Goal: Task Accomplishment & Management: Complete application form

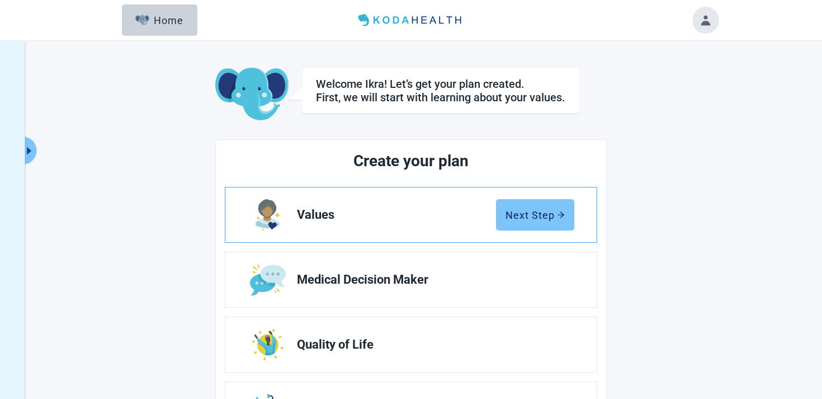
click at [529, 223] on button "Next Step" at bounding box center [535, 214] width 78 height 31
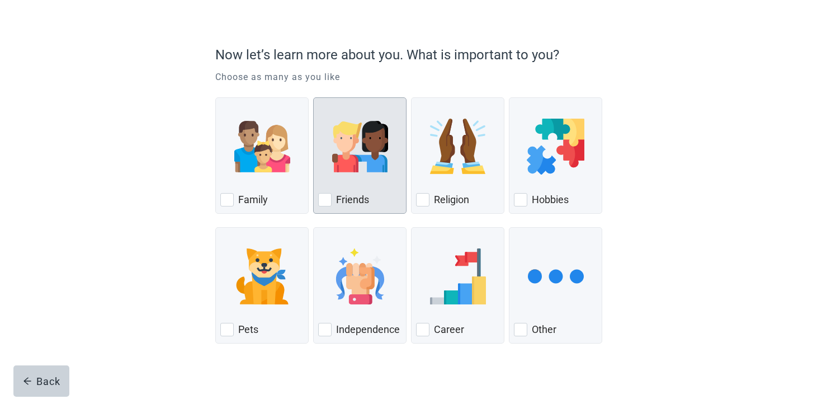
click at [319, 178] on div "Friends, checkbox, not checked" at bounding box center [359, 146] width 83 height 88
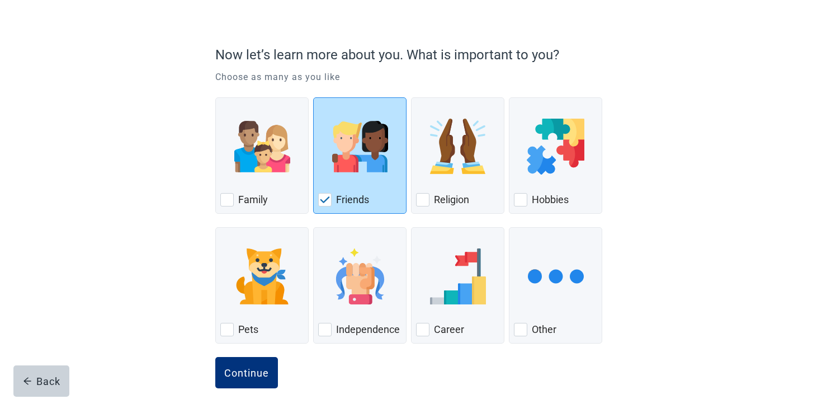
scroll to position [82, 0]
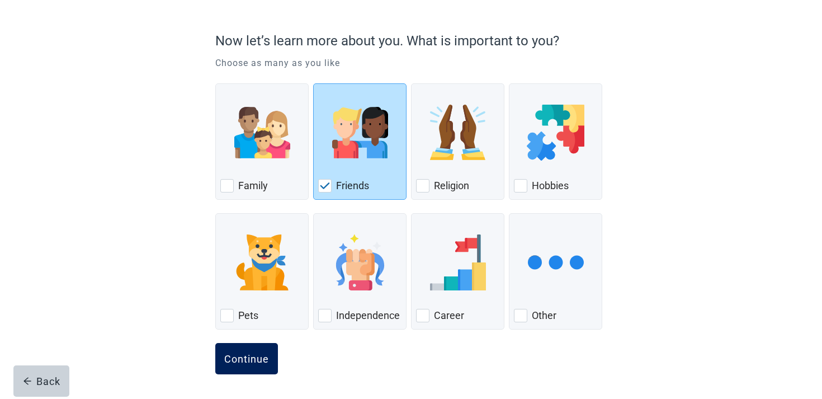
click at [253, 356] on div "Continue" at bounding box center [246, 358] width 45 height 11
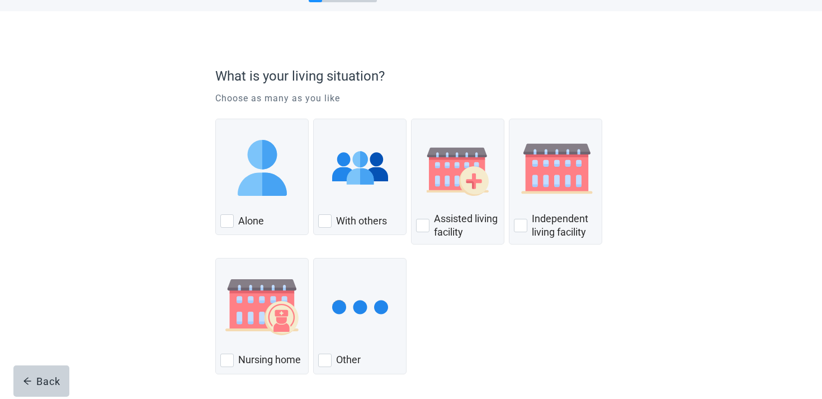
scroll to position [91, 0]
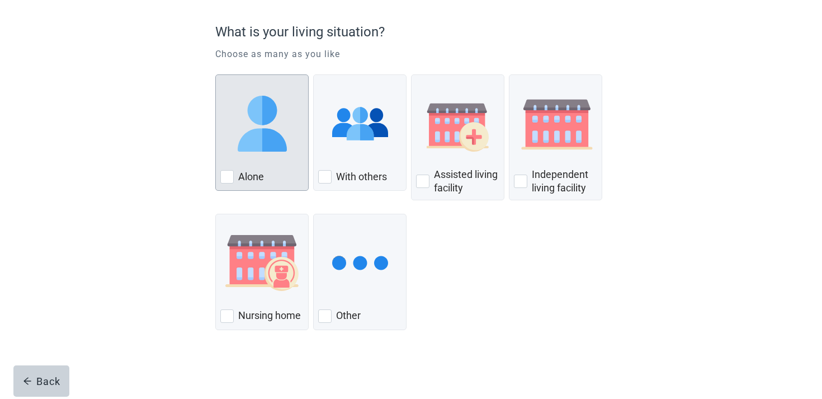
click at [272, 137] on img "Alone, checkbox, not checked" at bounding box center [262, 124] width 56 height 56
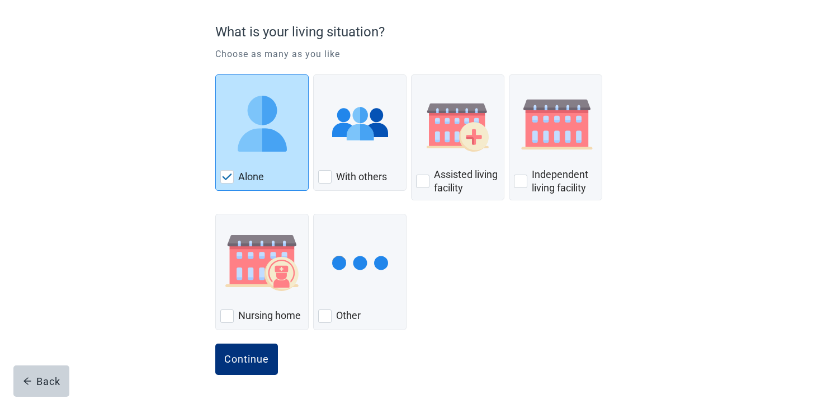
scroll to position [0, 0]
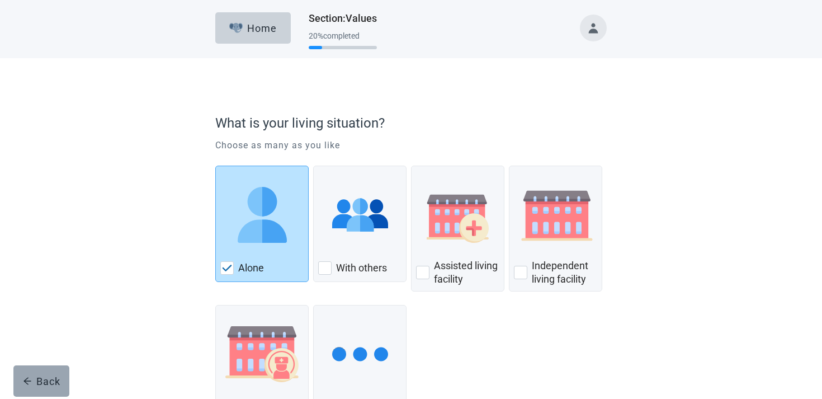
click at [38, 378] on div "Back" at bounding box center [41, 380] width 37 height 11
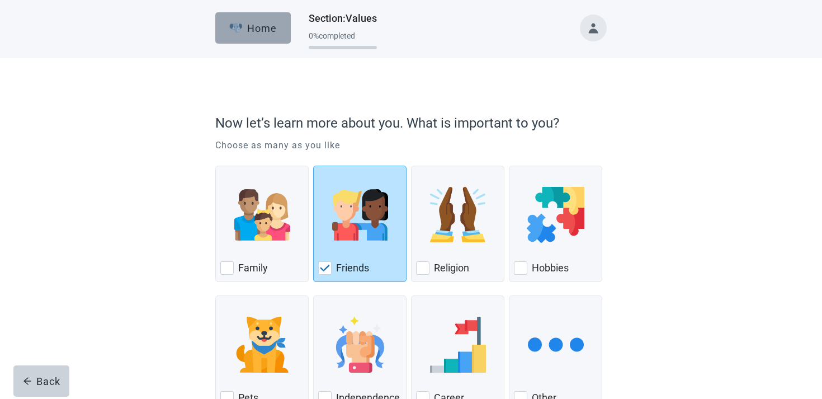
click at [256, 27] on div "Home" at bounding box center [253, 27] width 48 height 11
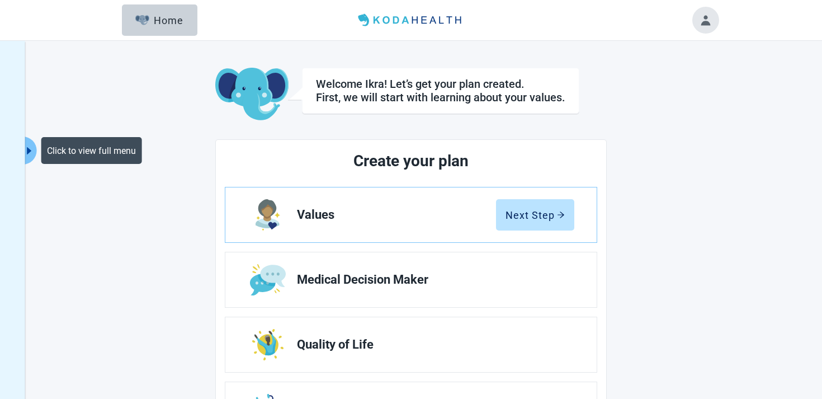
click at [35, 151] on button "Click to view full menu" at bounding box center [30, 150] width 14 height 28
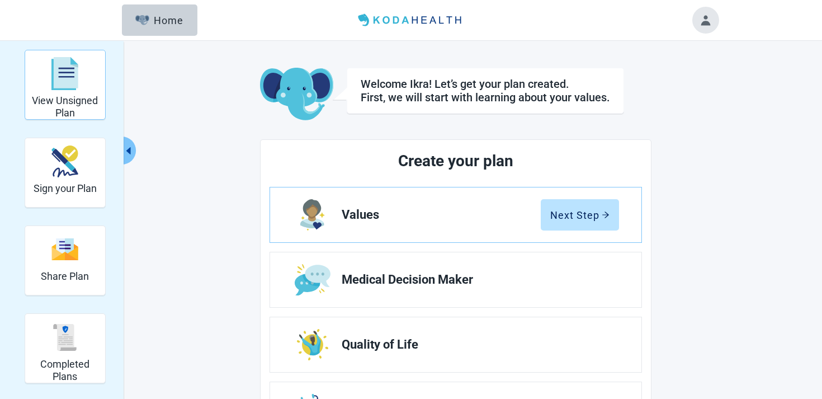
click at [93, 74] on div "View Unsigned Plan" at bounding box center [65, 74] width 71 height 42
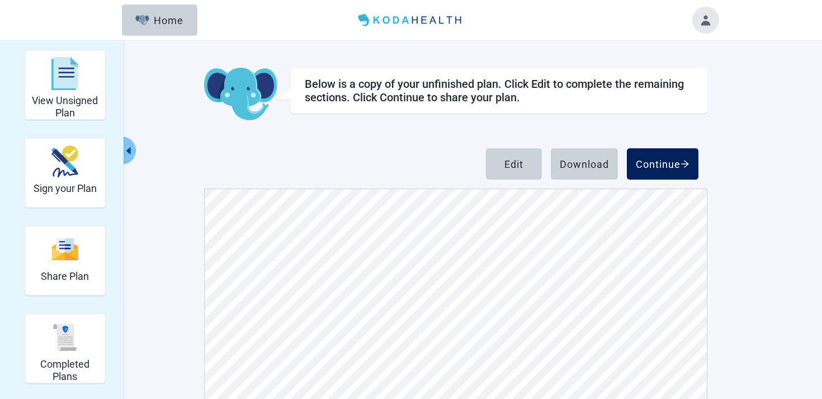
click at [677, 163] on div "Continue" at bounding box center [663, 163] width 54 height 11
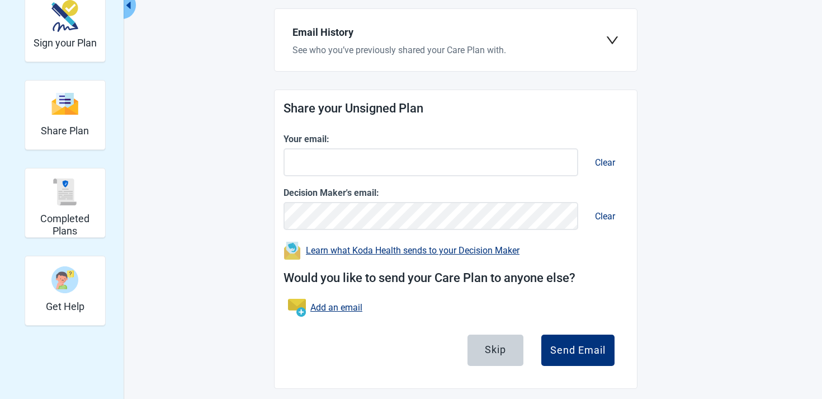
scroll to position [153, 0]
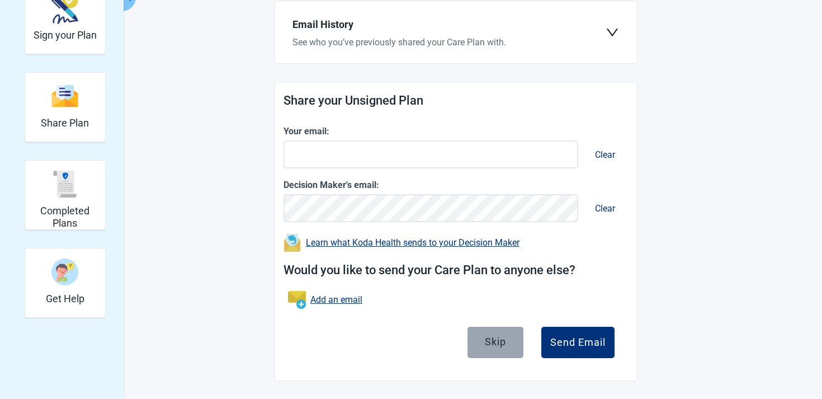
click at [493, 341] on div "Skip" at bounding box center [495, 341] width 21 height 11
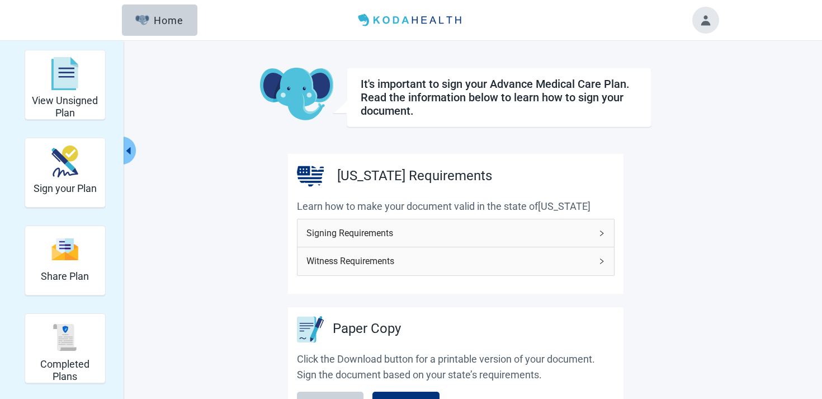
scroll to position [154, 0]
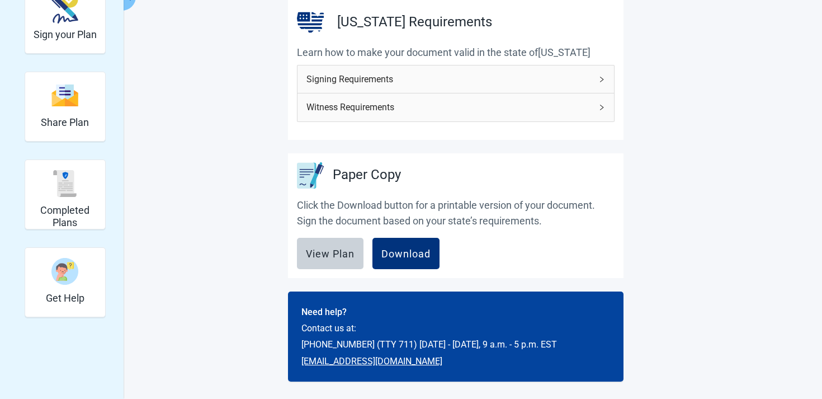
click at [510, 77] on span "Signing Requirements" at bounding box center [448, 79] width 285 height 14
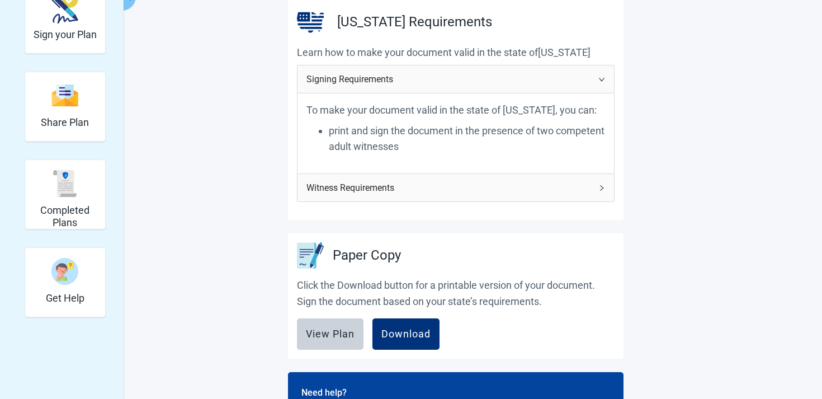
click at [451, 181] on span "Witness Requirements" at bounding box center [448, 188] width 285 height 14
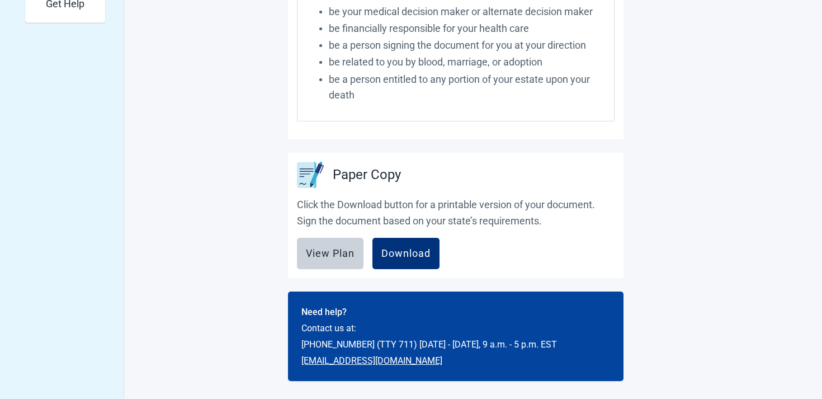
scroll to position [0, 0]
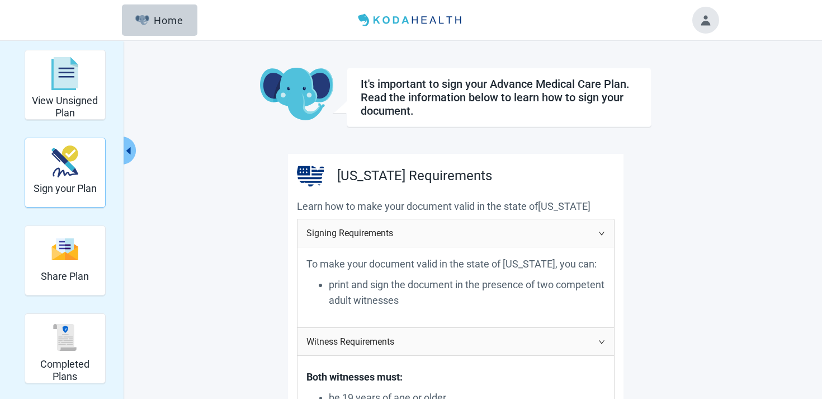
click at [73, 182] on div "Sign your Plan" at bounding box center [65, 161] width 63 height 42
click at [84, 172] on div "Sign your Plan" at bounding box center [65, 161] width 63 height 42
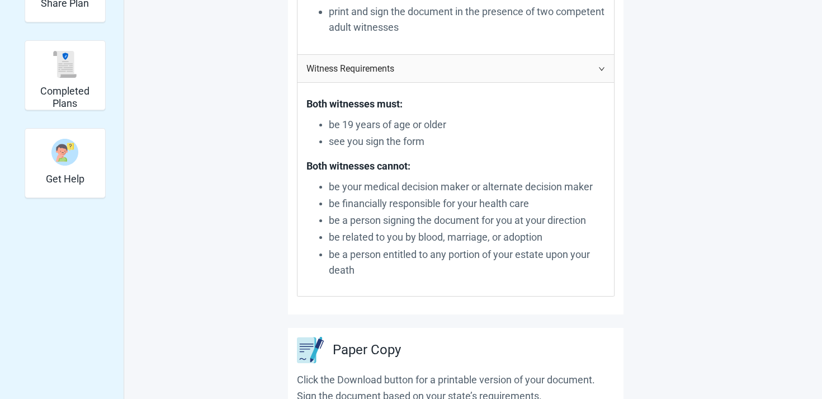
scroll to position [329, 0]
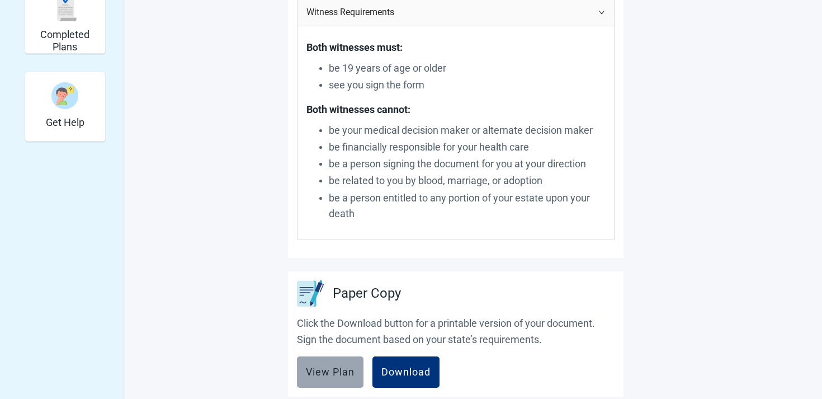
click at [336, 377] on div "View Plan" at bounding box center [330, 371] width 49 height 11
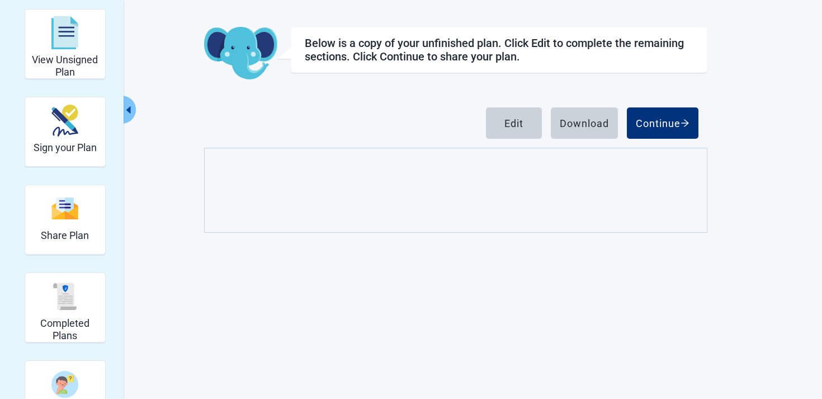
scroll to position [128, 0]
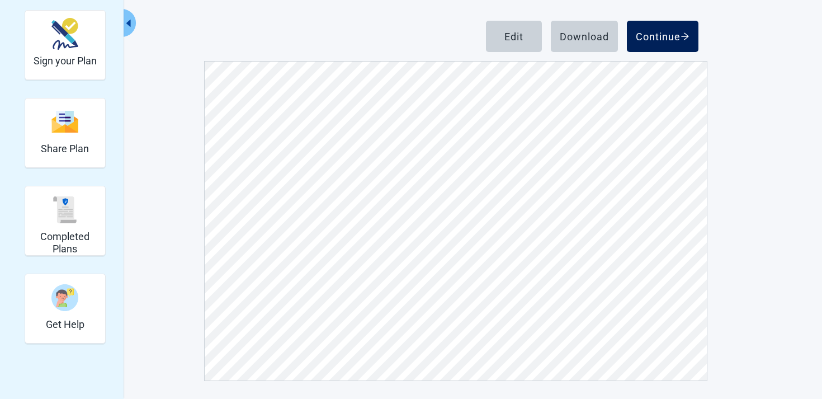
click at [673, 36] on div "Continue" at bounding box center [663, 36] width 54 height 11
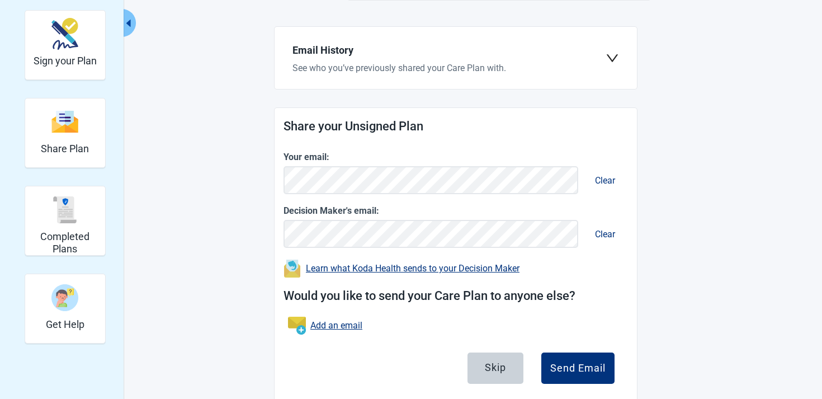
scroll to position [153, 0]
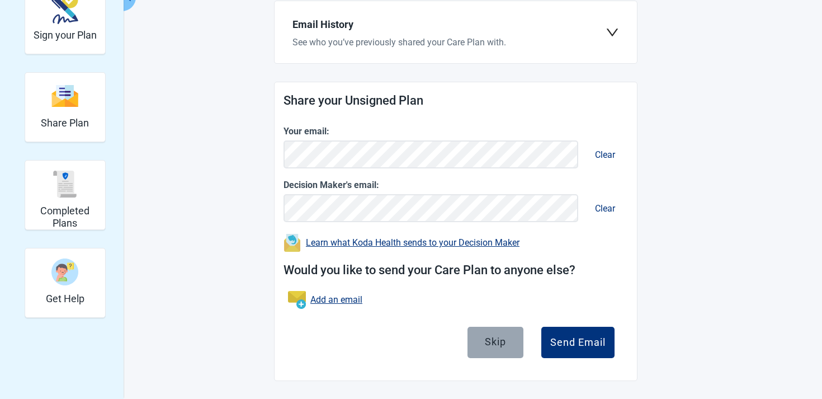
click at [506, 340] on div "Skip" at bounding box center [495, 341] width 21 height 11
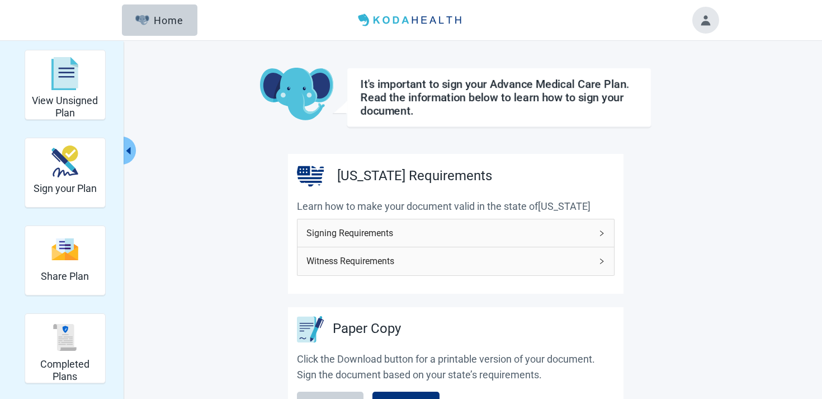
click at [697, 23] on button "Toggle account menu" at bounding box center [705, 20] width 27 height 27
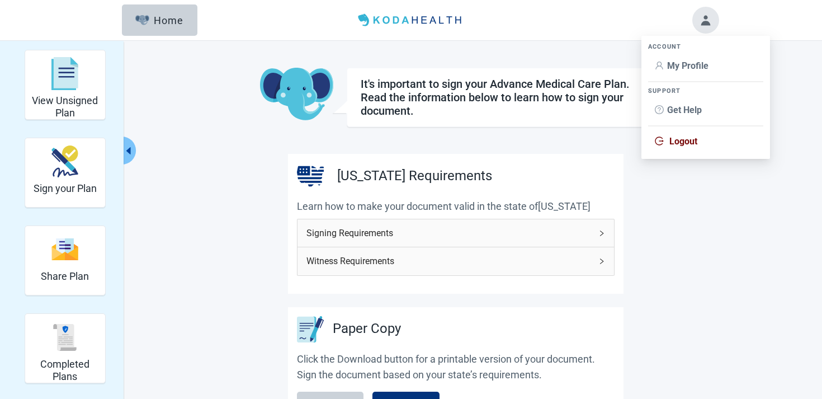
click at [684, 64] on span "My Profile" at bounding box center [687, 65] width 41 height 11
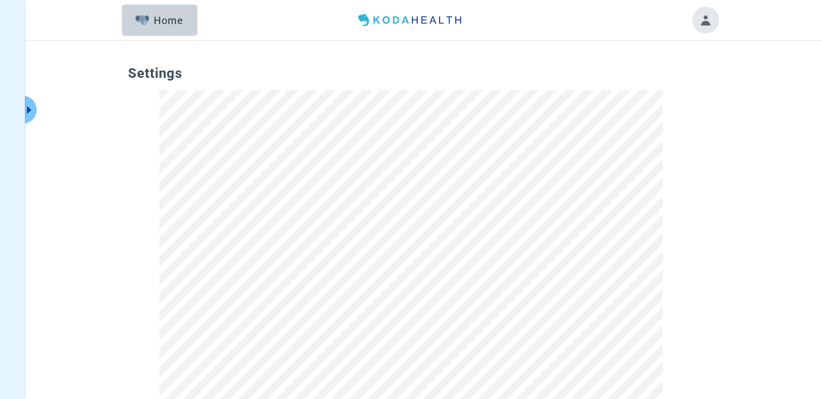
click at [140, 37] on header "Menu Home" at bounding box center [410, 20] width 643 height 40
click at [150, 23] on div "Home" at bounding box center [159, 20] width 48 height 11
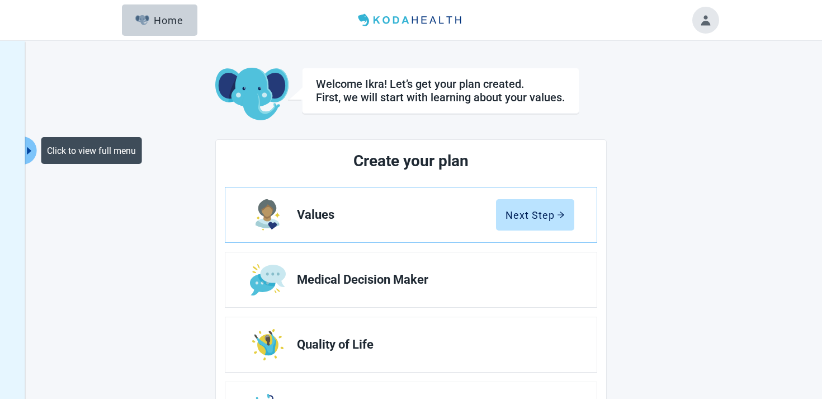
click at [34, 146] on icon "caret-right" at bounding box center [29, 150] width 11 height 11
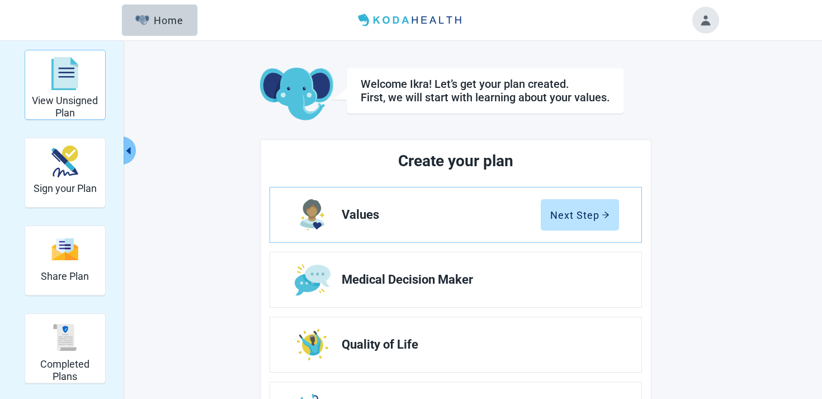
click at [69, 76] on img "View Unsigned Plan" at bounding box center [64, 74] width 27 height 34
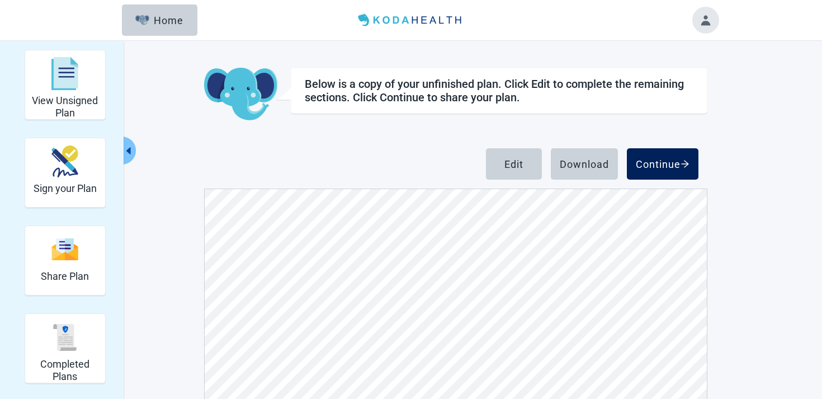
click at [665, 162] on div "Continue" at bounding box center [663, 163] width 54 height 11
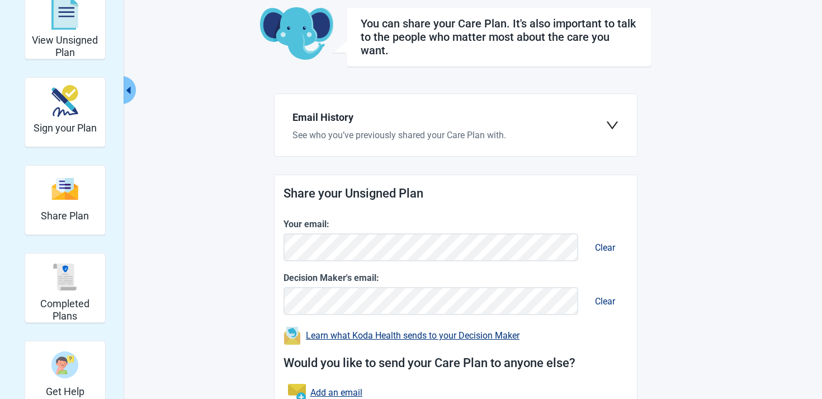
scroll to position [153, 0]
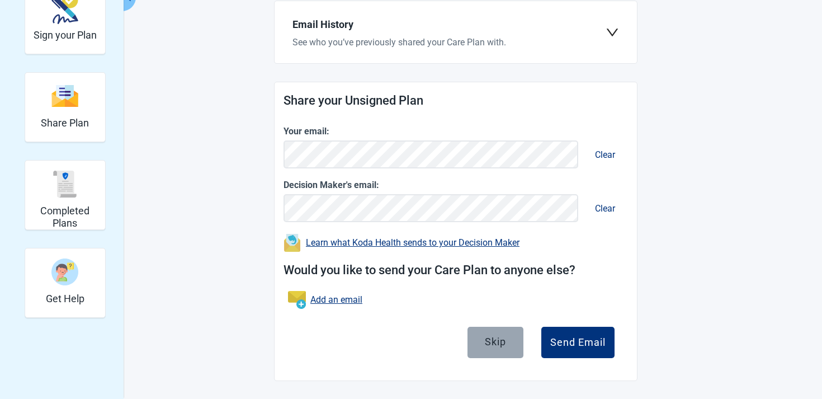
click at [494, 347] on div "Skip" at bounding box center [495, 341] width 21 height 11
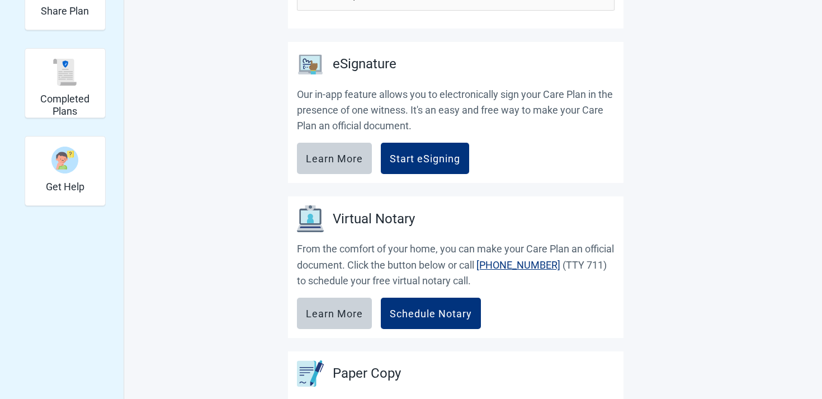
scroll to position [194, 0]
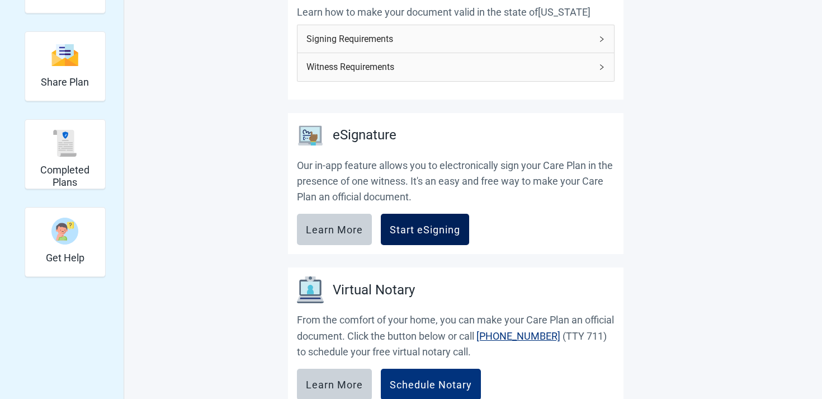
click at [441, 229] on div "Start eSigning" at bounding box center [425, 229] width 70 height 11
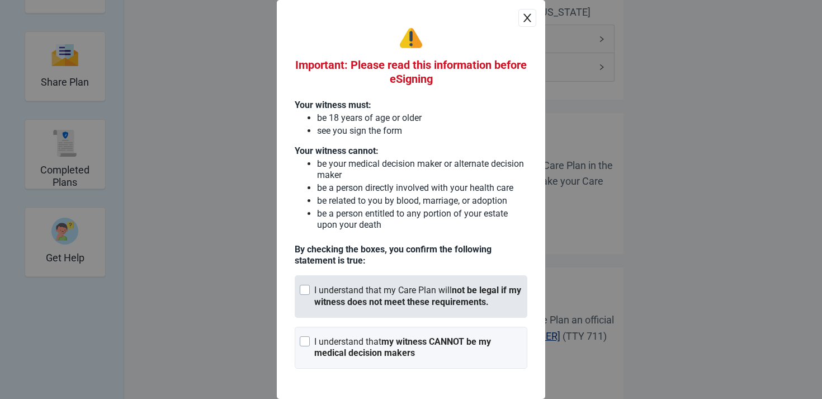
click at [306, 291] on div "Main content" at bounding box center [305, 290] width 10 height 10
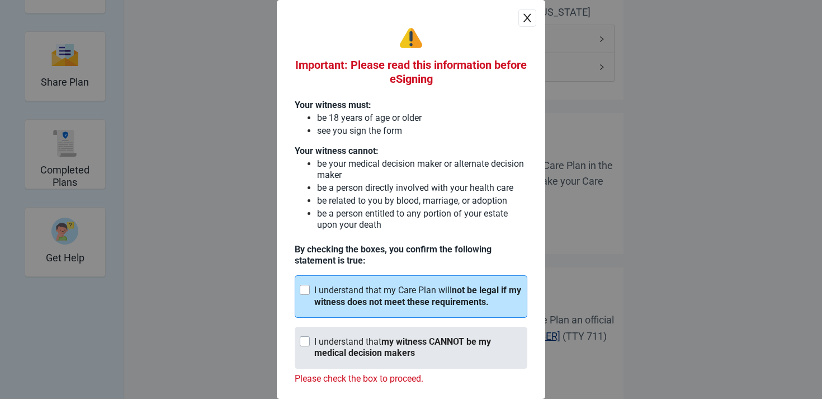
click at [314, 348] on strong "my witness CANNOT be my medical decision makers" at bounding box center [402, 347] width 177 height 22
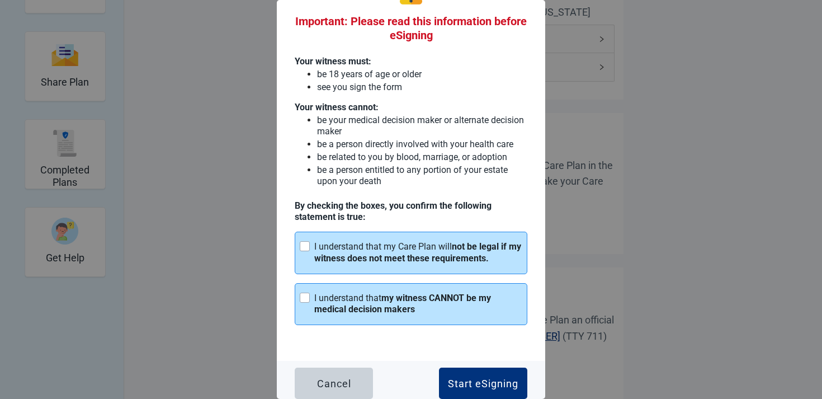
scroll to position [49, 0]
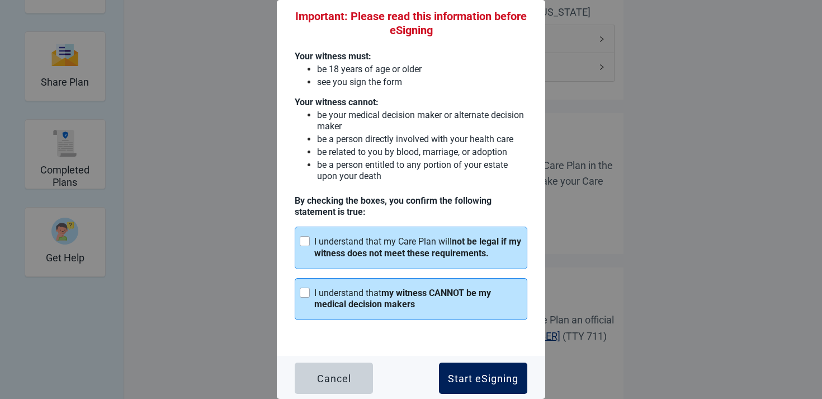
click at [483, 389] on button "Start eSigning" at bounding box center [483, 377] width 88 height 31
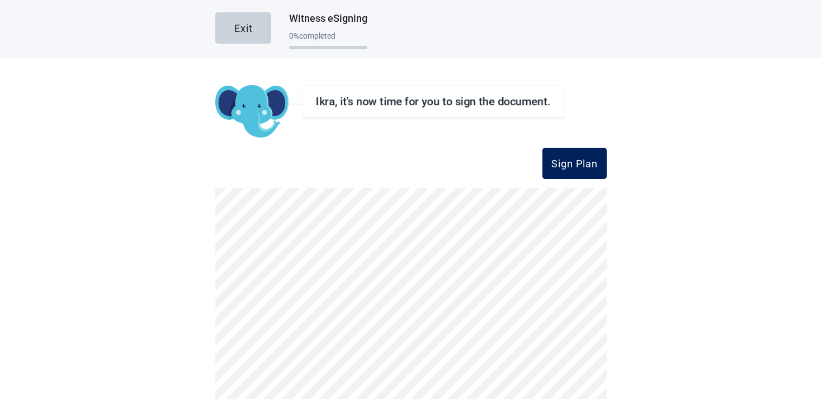
click at [596, 169] on button "Sign Plan" at bounding box center [574, 163] width 64 height 31
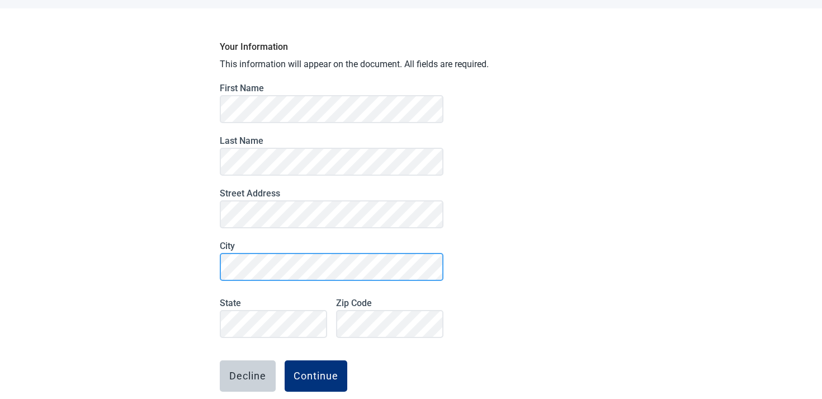
scroll to position [105, 0]
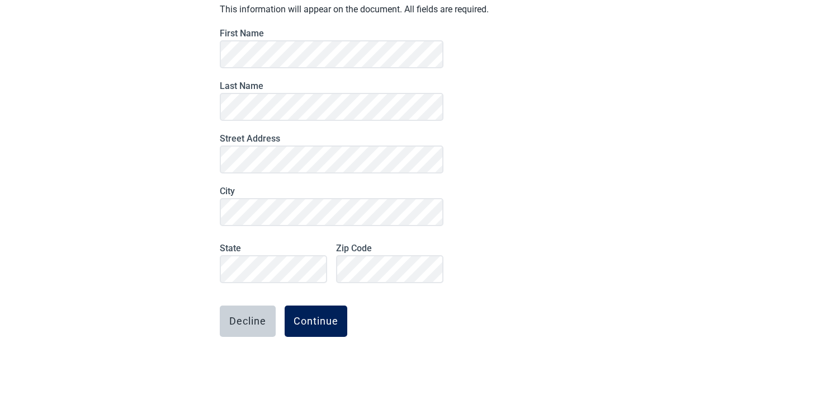
click at [309, 318] on div "Continue" at bounding box center [316, 320] width 45 height 11
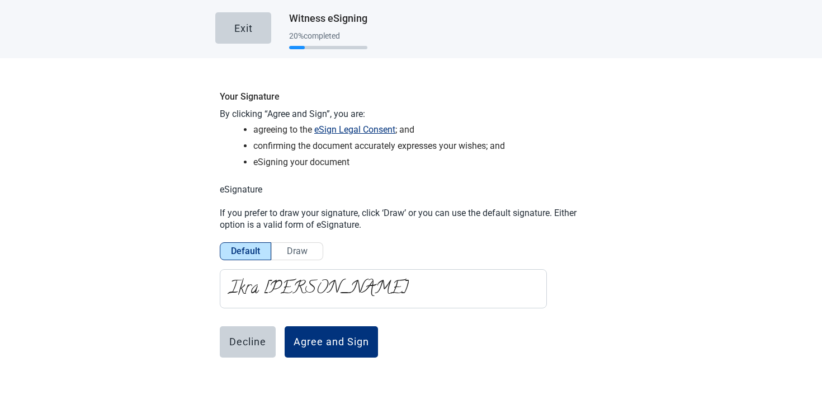
scroll to position [21, 0]
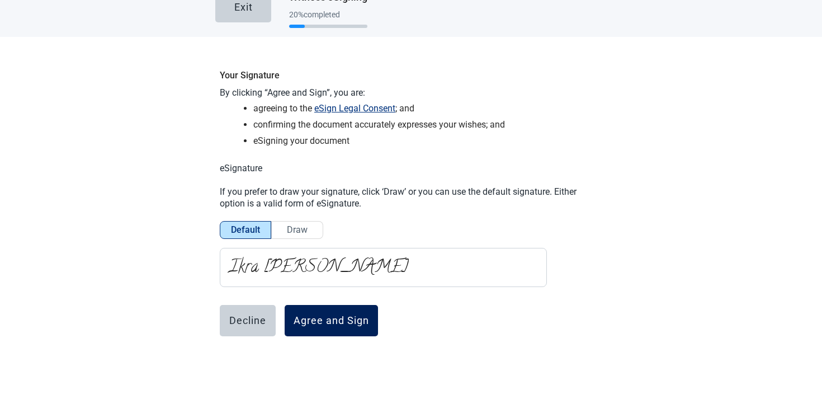
click at [331, 327] on button "Agree and Sign" at bounding box center [331, 320] width 93 height 31
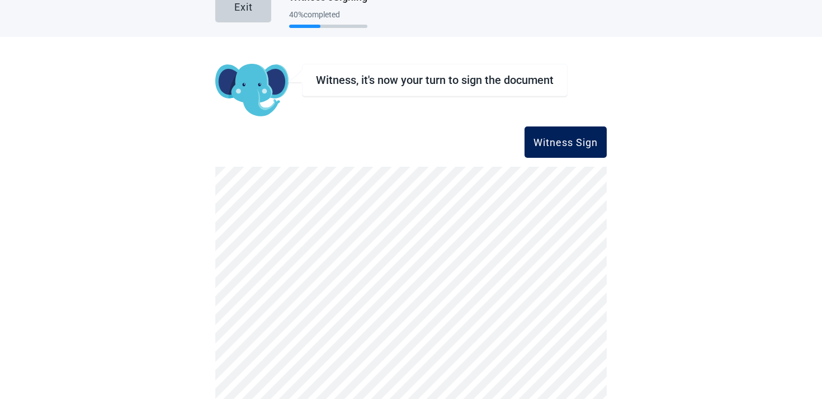
click at [575, 151] on button "Witness Sign" at bounding box center [566, 141] width 82 height 31
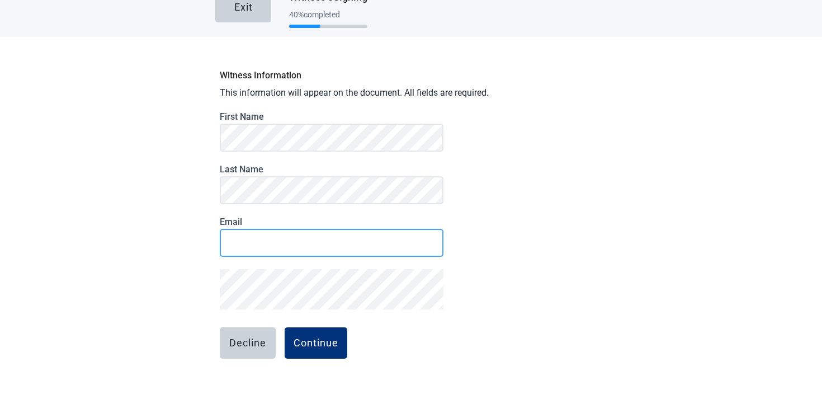
click at [484, 251] on div "Witness Information This information will appear on the document. All fields ar…" at bounding box center [410, 242] width 391 height 357
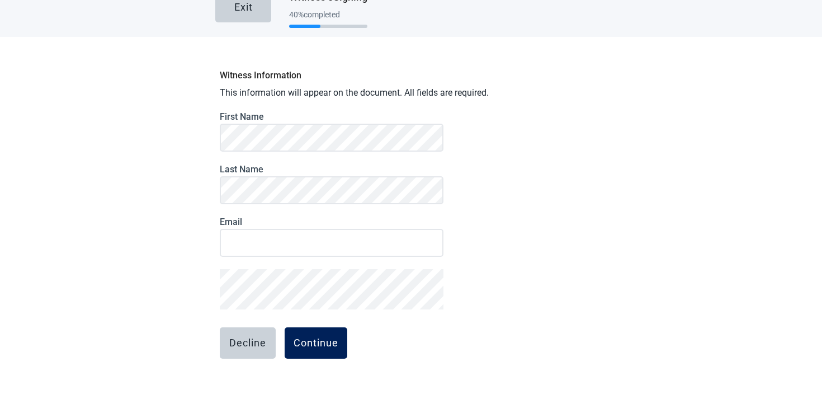
click at [315, 348] on div "Continue" at bounding box center [316, 342] width 45 height 11
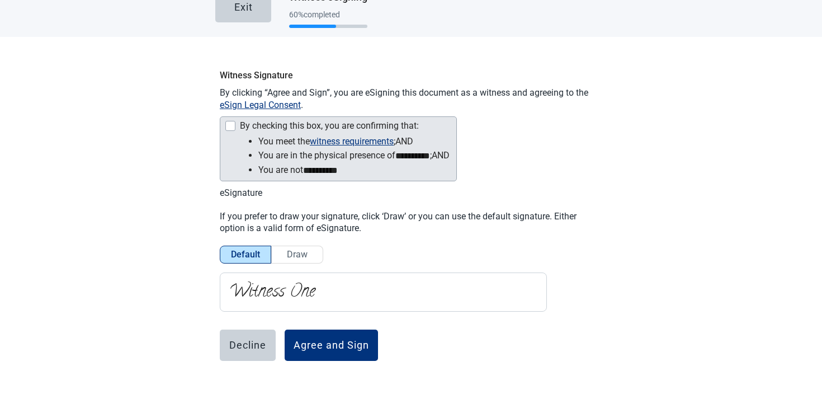
click at [231, 131] on div "By checking this box, you are confirming that:" at bounding box center [337, 126] width 225 height 13
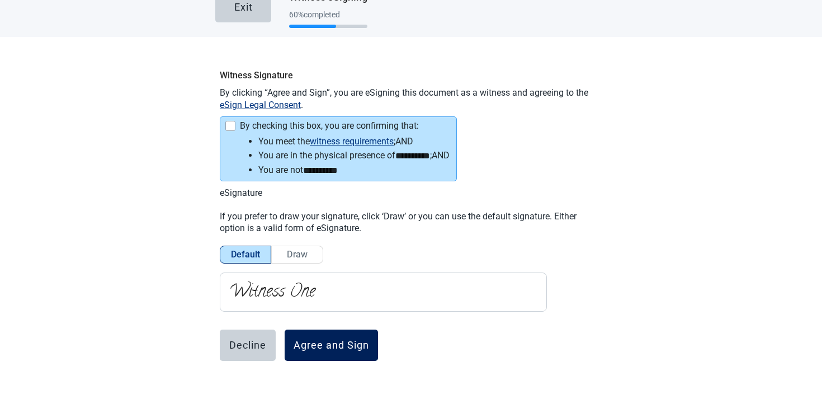
click at [348, 346] on div "Agree and Sign" at bounding box center [332, 344] width 76 height 11
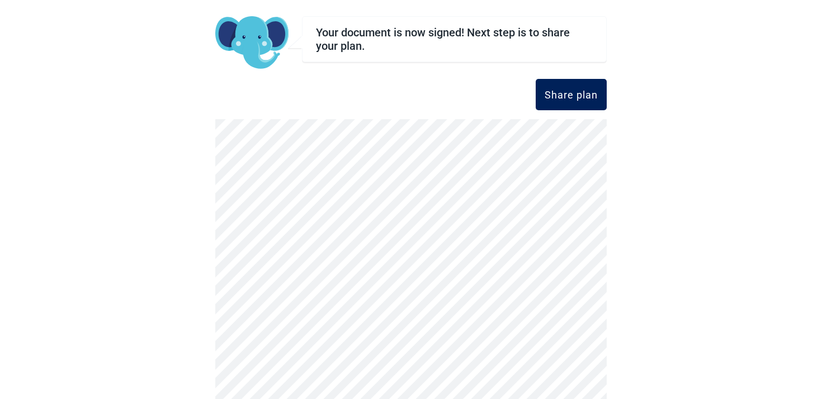
scroll to position [109, 0]
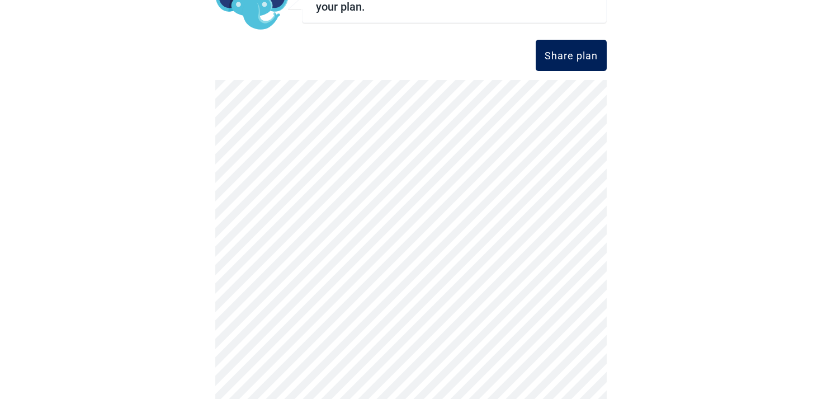
click at [580, 50] on div "Share plan" at bounding box center [571, 55] width 53 height 11
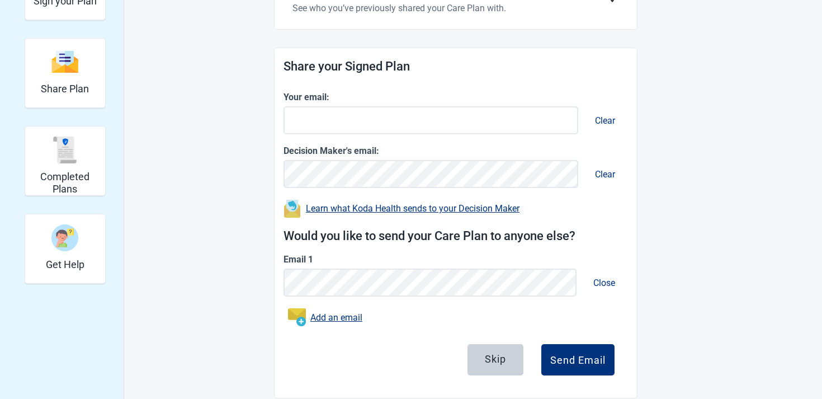
scroll to position [205, 0]
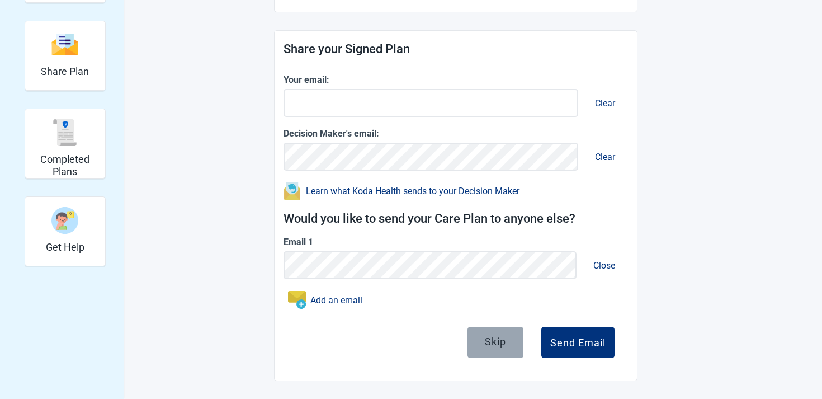
click at [507, 336] on button "Skip" at bounding box center [496, 342] width 56 height 31
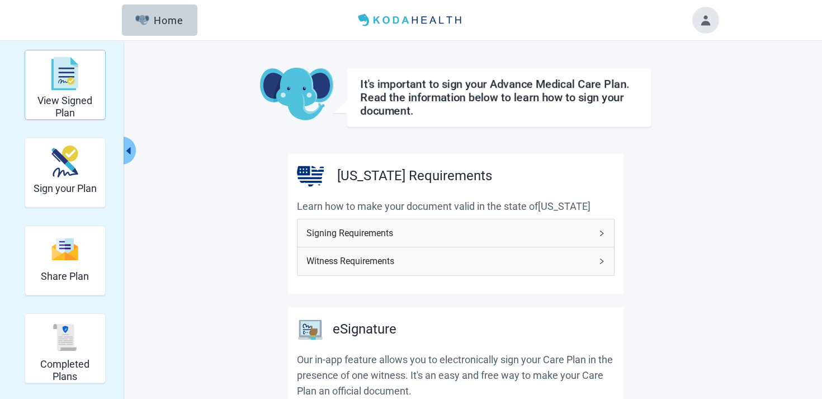
click at [78, 112] on h2 "View Signed Plan" at bounding box center [65, 107] width 71 height 24
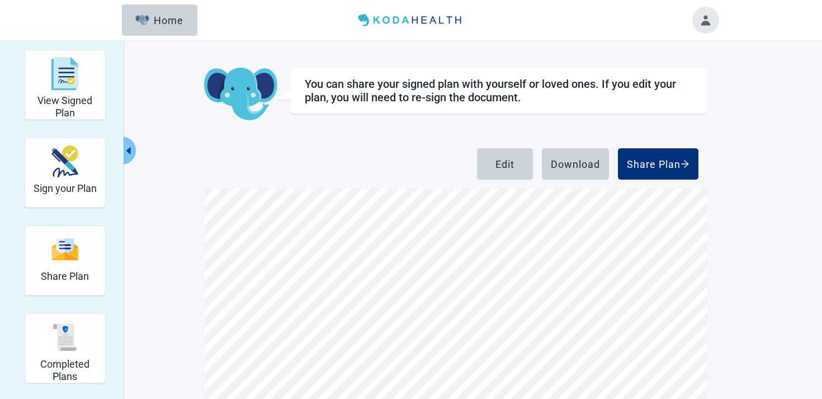
click at [770, 197] on div "View Signed Plan Sign your Plan Share Plan Completed Plans Get Help You can sha…" at bounding box center [411, 283] width 822 height 484
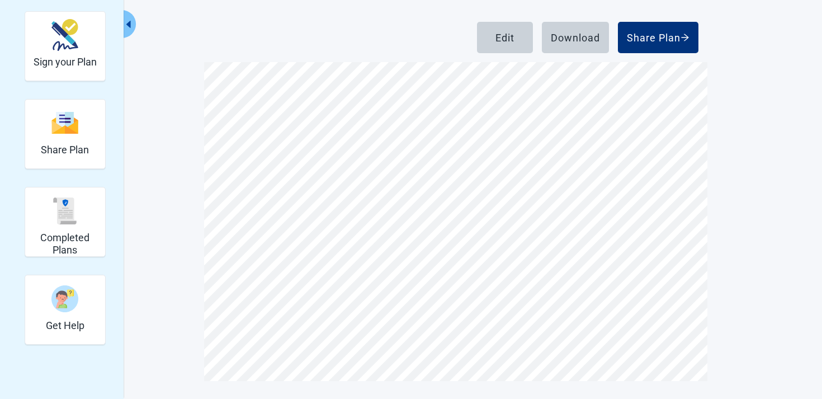
scroll to position [6199, 0]
click at [666, 41] on div "Share Plan" at bounding box center [658, 37] width 63 height 11
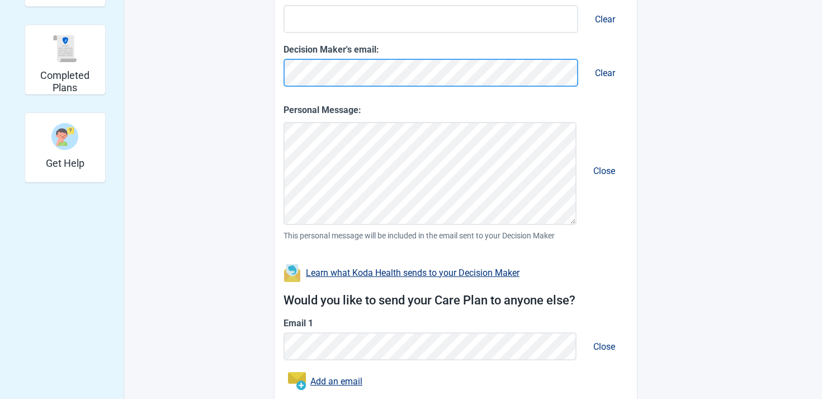
scroll to position [370, 0]
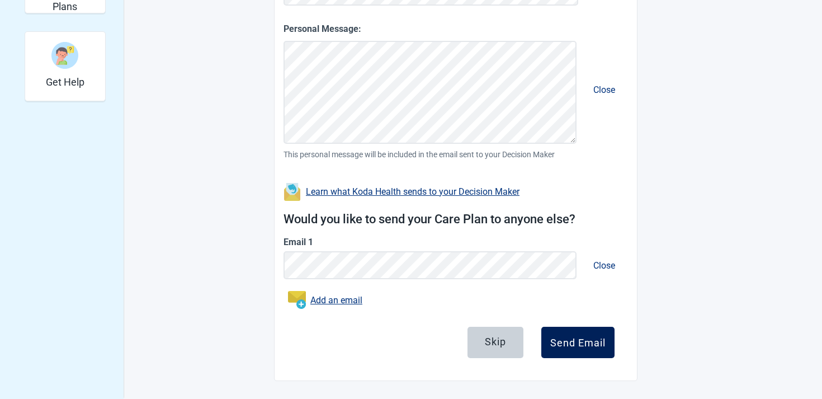
click at [566, 345] on div "Send Email" at bounding box center [577, 342] width 55 height 11
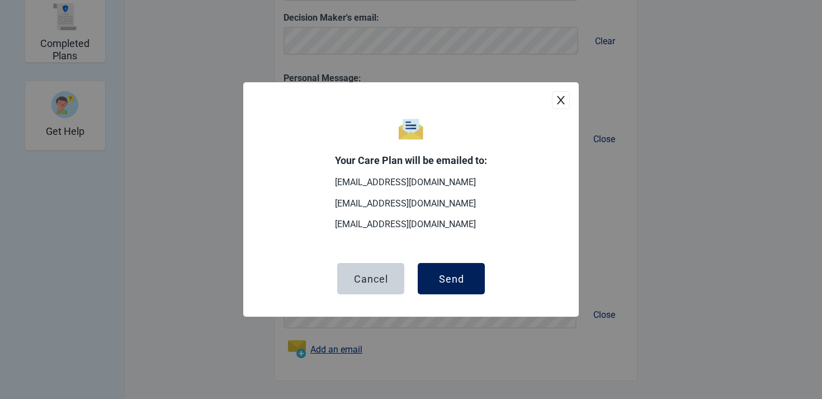
click at [452, 277] on div "Send" at bounding box center [451, 278] width 25 height 11
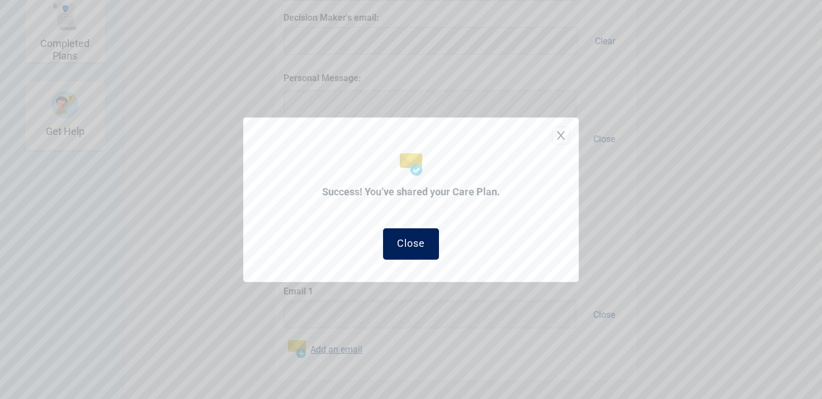
click at [413, 243] on div "Close" at bounding box center [411, 242] width 28 height 11
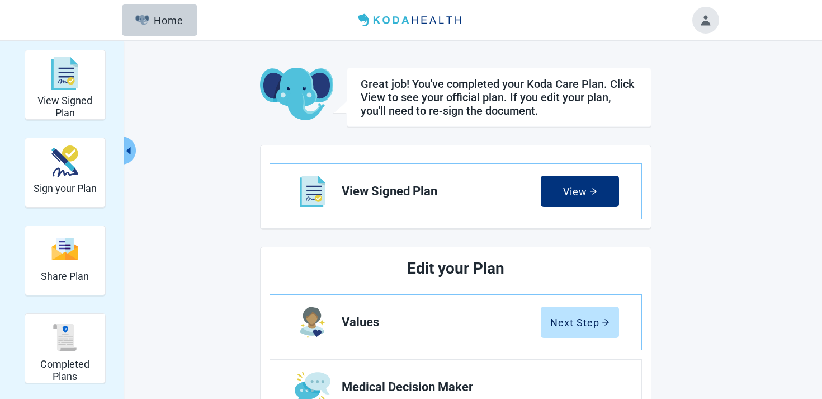
click at [714, 27] on button "Toggle account menu" at bounding box center [705, 20] width 27 height 27
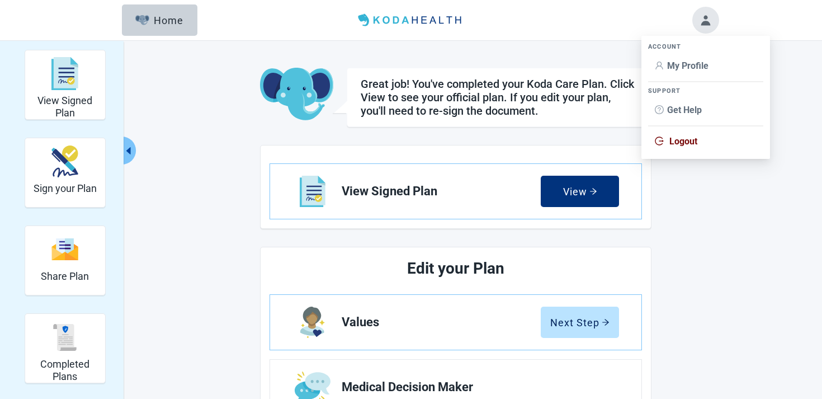
click at [685, 146] on span "Logout" at bounding box center [683, 141] width 28 height 11
